Goal: Book appointment/travel/reservation

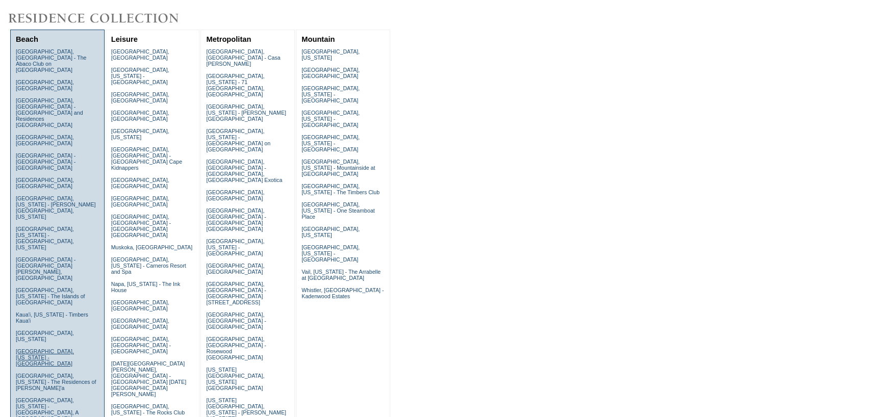
scroll to position [102, 0]
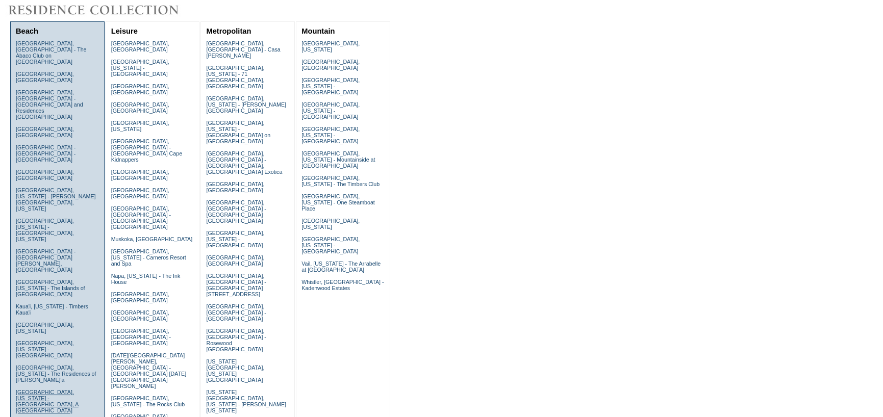
click at [51, 389] on link "[GEOGRAPHIC_DATA], [US_STATE] - [GEOGRAPHIC_DATA], A [GEOGRAPHIC_DATA]" at bounding box center [47, 401] width 63 height 24
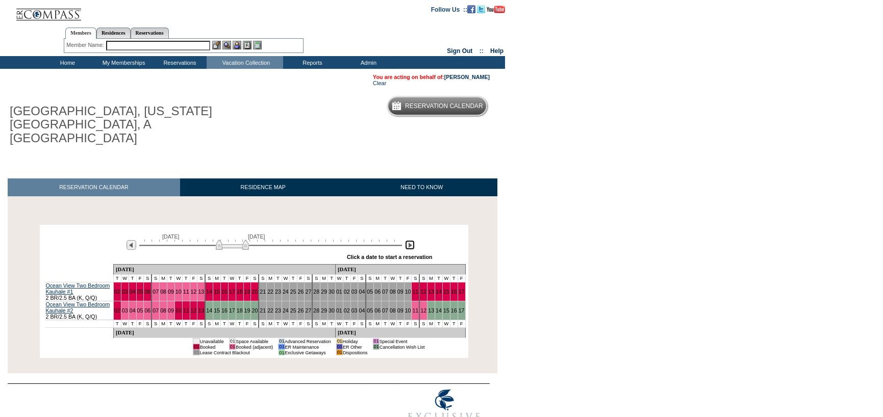
click at [405, 240] on img at bounding box center [410, 245] width 10 height 10
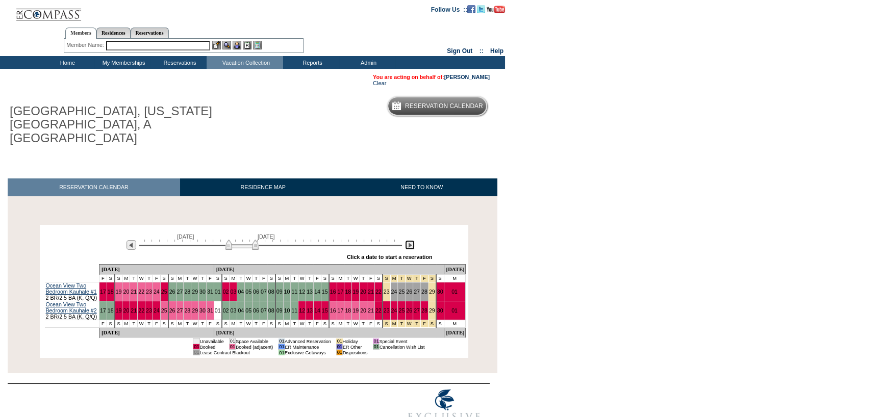
click at [405, 240] on img at bounding box center [410, 245] width 10 height 10
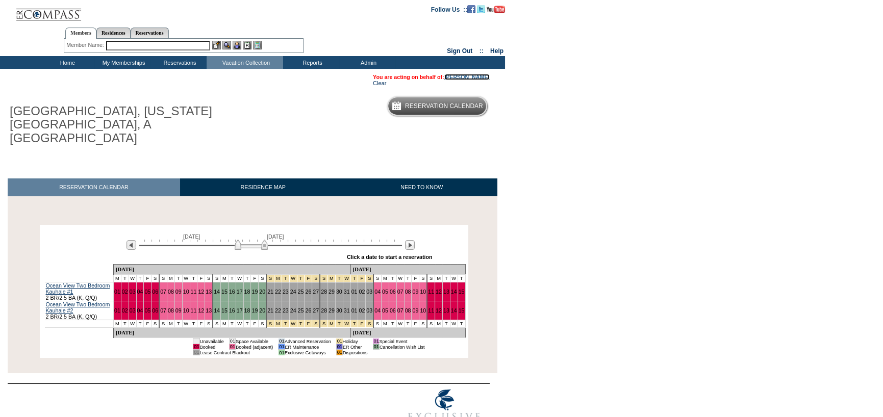
drag, startPoint x: 466, startPoint y: 74, endPoint x: 461, endPoint y: 76, distance: 5.8
click at [466, 74] on link "[PERSON_NAME]" at bounding box center [466, 77] width 45 height 6
